Goal: Task Accomplishment & Management: Manage account settings

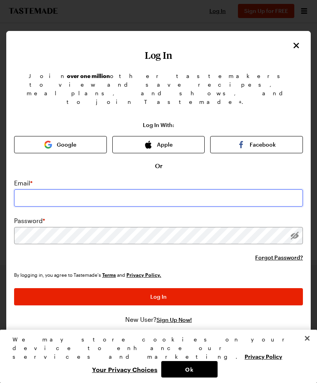
click at [81, 189] on input "email" at bounding box center [158, 197] width 289 height 17
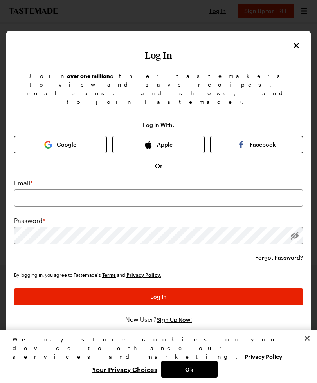
click at [295, 42] on icon "Close" at bounding box center [296, 44] width 5 height 5
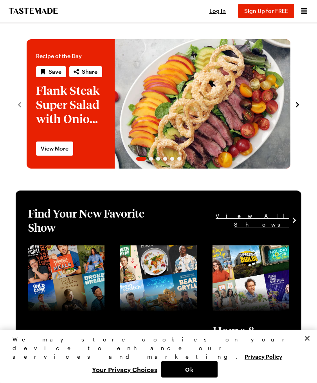
click at [219, 12] on span "Log In" at bounding box center [218, 10] width 16 height 7
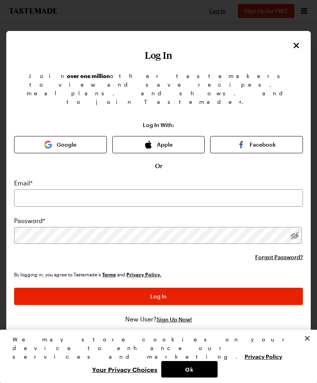
click at [69, 136] on button "Google" at bounding box center [60, 144] width 93 height 17
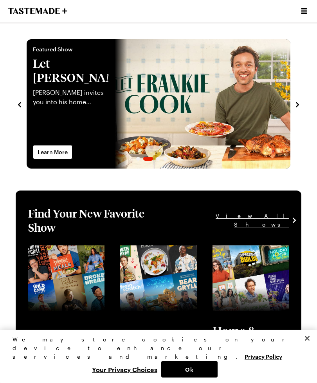
click at [304, 10] on icon "Open menu" at bounding box center [304, 10] width 9 height 9
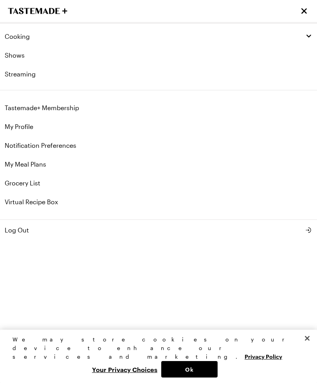
click at [58, 109] on link "Tastemade+ Membership" at bounding box center [158, 107] width 317 height 19
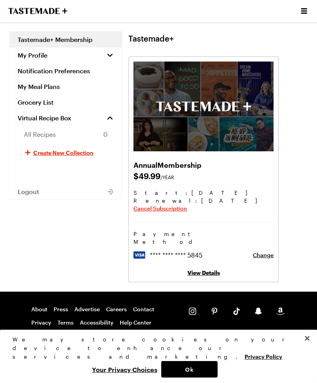
click at [171, 208] on span "Cancel Subscription" at bounding box center [161, 208] width 54 height 8
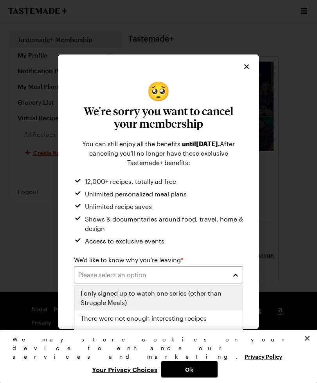
click at [118, 301] on span "I only signed up to watch one series (other than Struggle Meals)" at bounding box center [159, 297] width 156 height 19
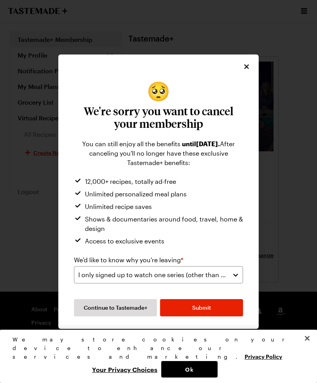
click at [206, 306] on span "Submit" at bounding box center [201, 308] width 19 height 8
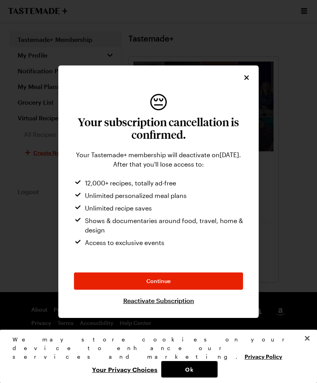
click at [168, 273] on button "Continue" at bounding box center [158, 280] width 169 height 17
